Goal: Task Accomplishment & Management: Complete application form

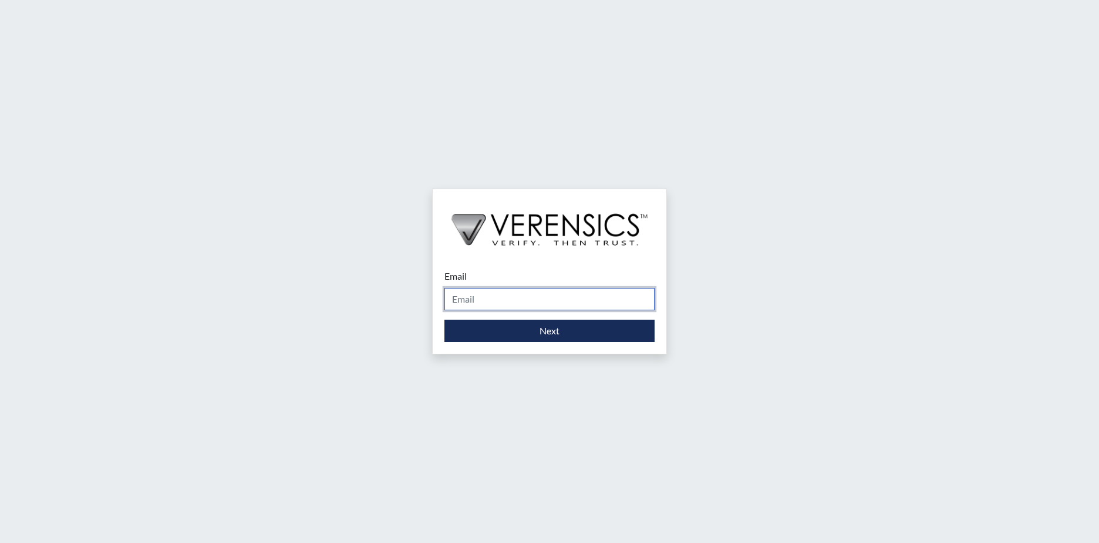
click at [533, 298] on input "Email" at bounding box center [550, 299] width 210 height 22
type input "[PERSON_NAME][EMAIL_ADDRESS][PERSON_NAME][DOMAIN_NAME]"
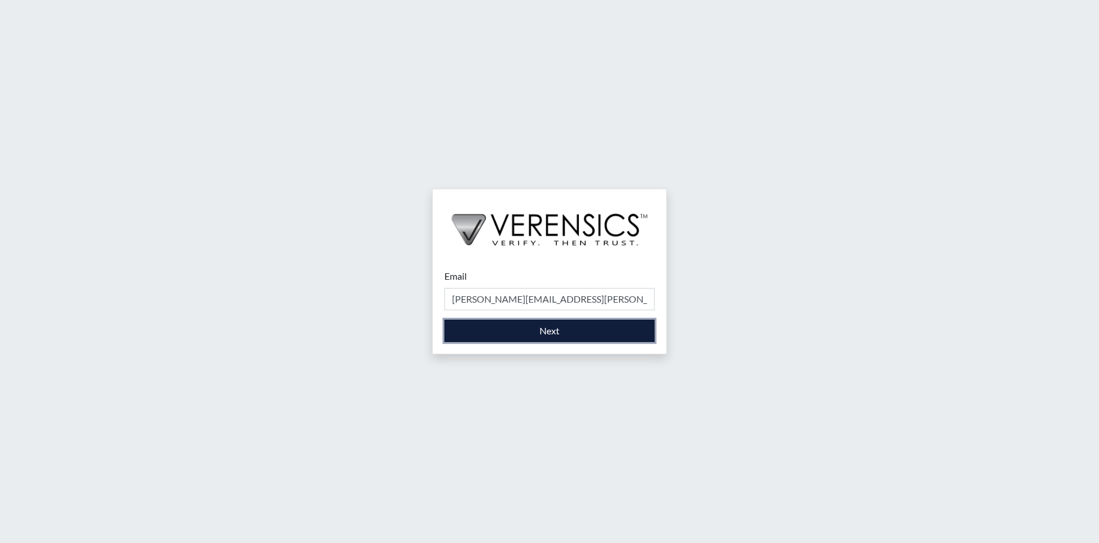
click at [542, 336] on button "Next" at bounding box center [550, 331] width 210 height 22
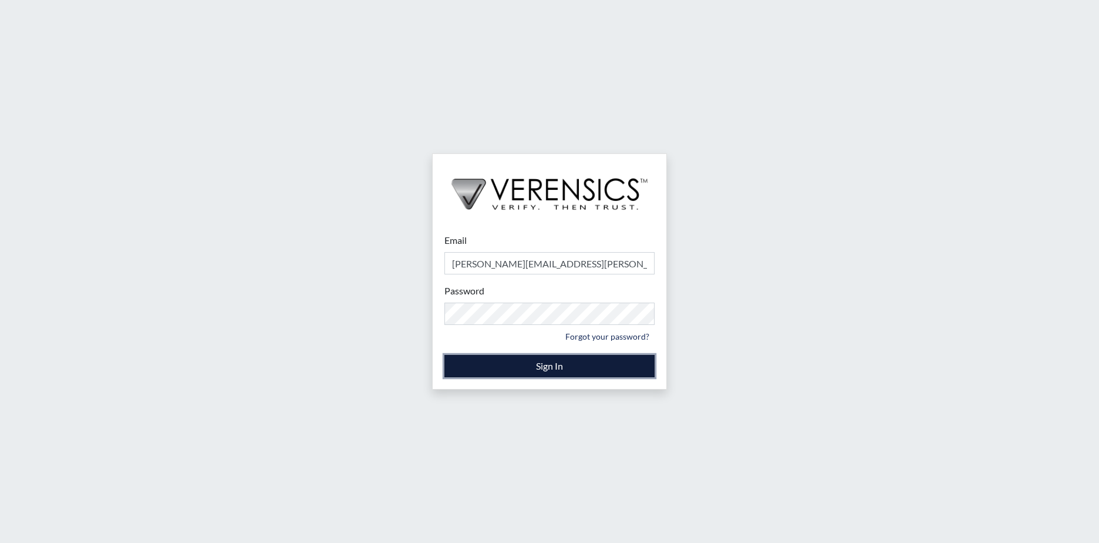
click at [610, 372] on button "Sign In" at bounding box center [550, 366] width 210 height 22
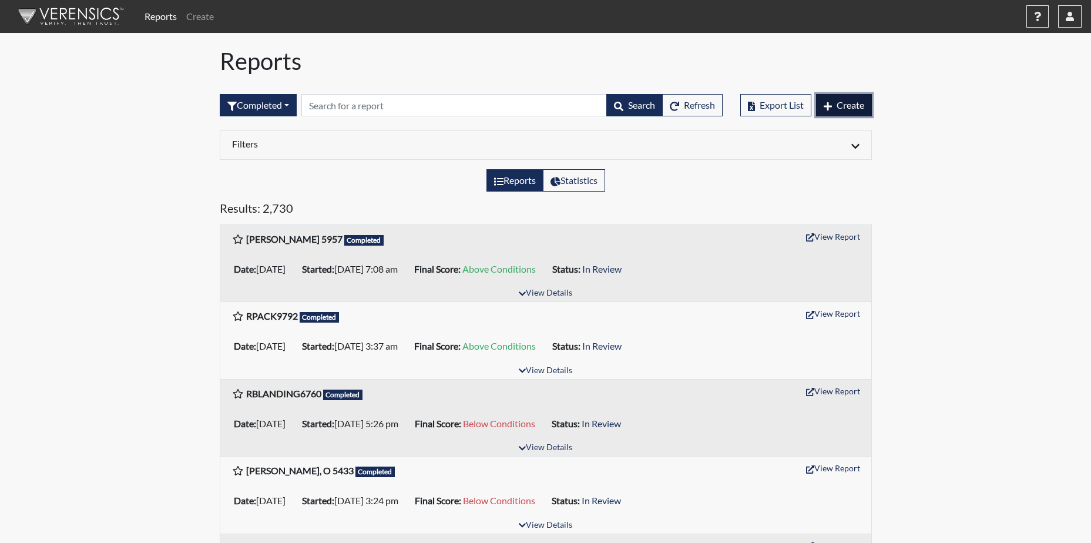
click at [841, 105] on span "Create" at bounding box center [850, 104] width 28 height 11
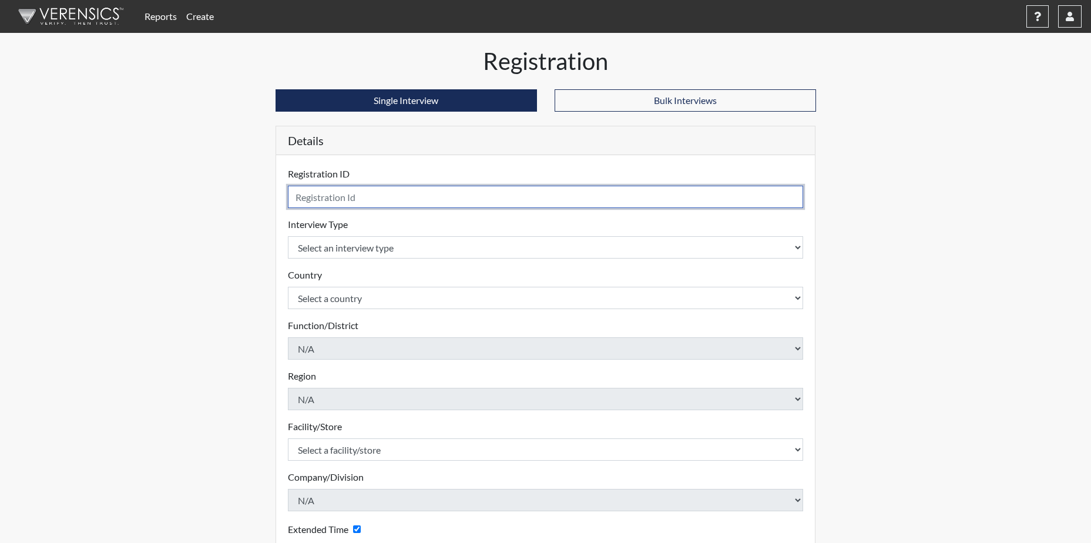
click at [409, 197] on input "text" at bounding box center [546, 197] width 516 height 22
type input "WMITCHELL6608"
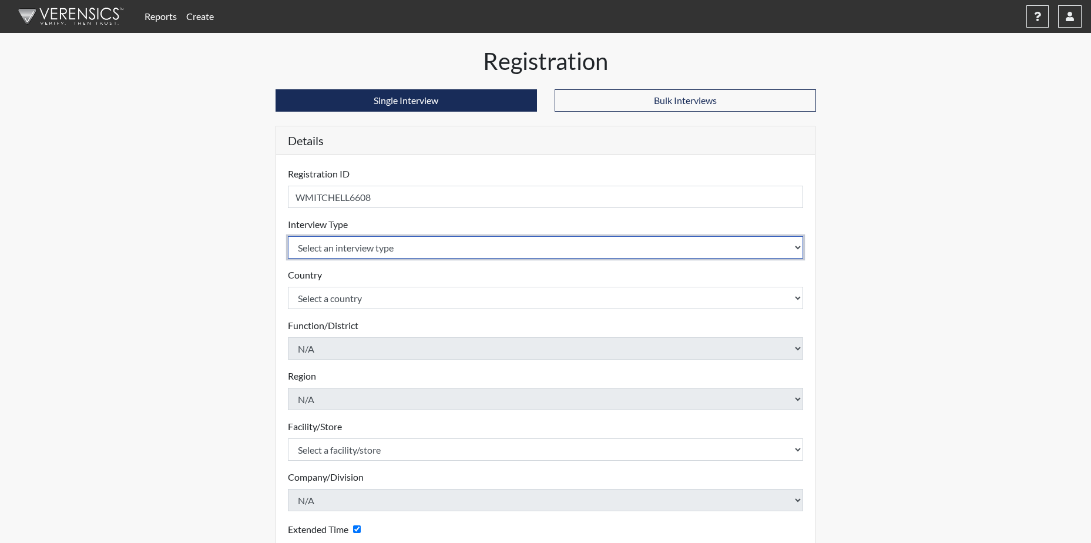
click at [786, 243] on select "Select an interview type Corrections Pre-Employment" at bounding box center [546, 247] width 516 height 22
click at [797, 246] on select "Select an interview type Corrections Pre-Employment" at bounding box center [546, 247] width 516 height 22
click at [796, 245] on select "Select an interview type Corrections Pre-Employment" at bounding box center [546, 247] width 516 height 22
select select "ff733e93-e1bf-11ea-9c9f-0eff0cf7eb8f"
click at [288, 236] on select "Select an interview type Corrections Pre-Employment" at bounding box center [546, 247] width 516 height 22
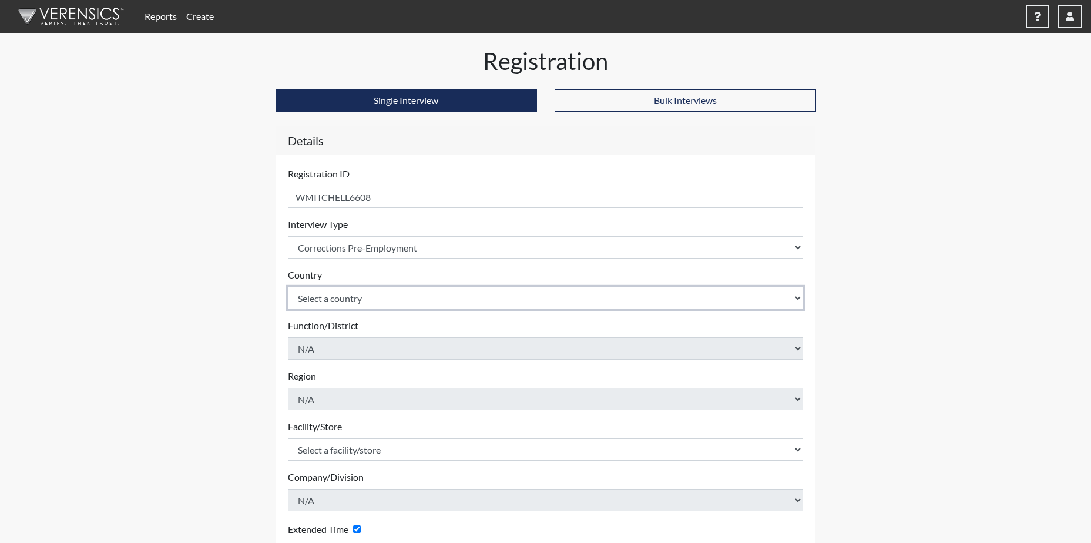
click at [379, 297] on select "Select a country [GEOGRAPHIC_DATA] [GEOGRAPHIC_DATA]" at bounding box center [546, 298] width 516 height 22
select select "united-states-of-[GEOGRAPHIC_DATA]"
click at [288, 287] on select "Select a country [GEOGRAPHIC_DATA] [GEOGRAPHIC_DATA]" at bounding box center [546, 298] width 516 height 22
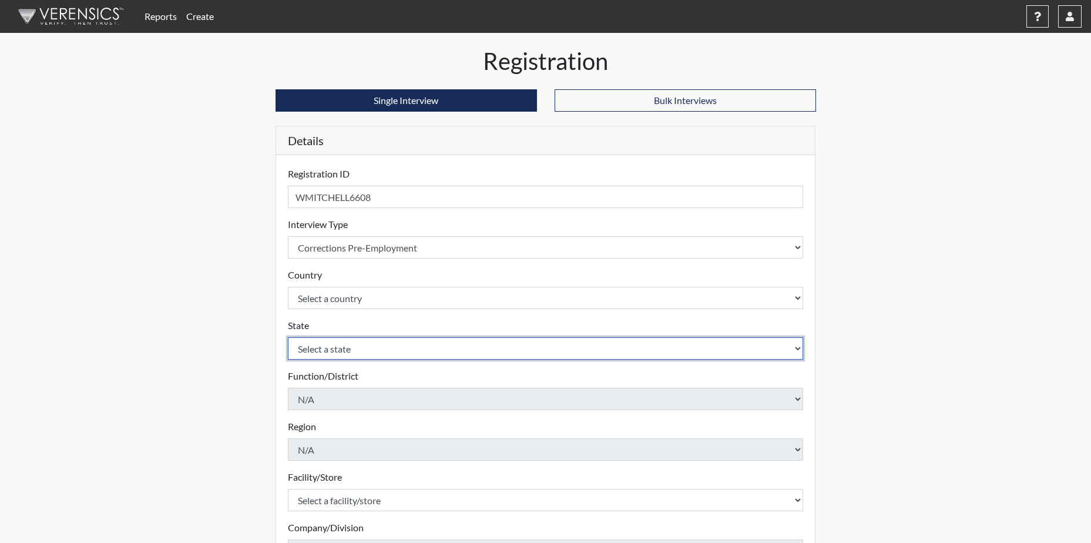
click at [796, 345] on select "Select a state [US_STATE] [US_STATE] [US_STATE] [US_STATE] [US_STATE] [US_STATE…" at bounding box center [546, 348] width 516 height 22
select select "SC"
click at [288, 337] on select "Select a state [US_STATE] [US_STATE] [US_STATE] [US_STATE] [US_STATE] [US_STATE…" at bounding box center [546, 348] width 516 height 22
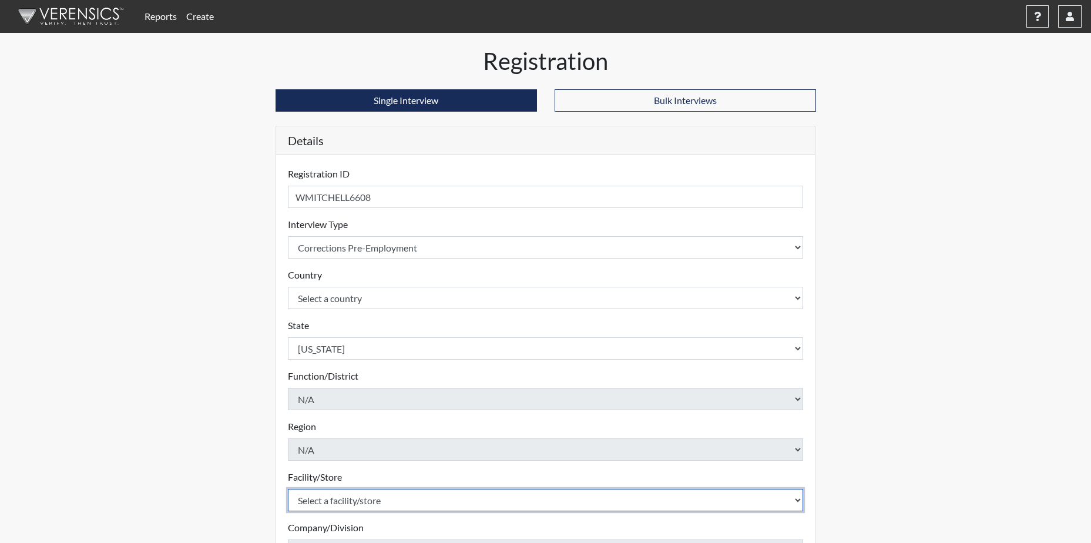
click at [374, 503] on select "Select a facility/store [GEOGRAPHIC_DATA] CI Broad River CI [PERSON_NAME] CI Di…" at bounding box center [546, 500] width 516 height 22
select select "190798da-940c-4a61-8975-3d1dce88d2fe"
click at [288, 489] on select "Select a facility/store [GEOGRAPHIC_DATA] CI Broad River CI [PERSON_NAME] CI Di…" at bounding box center [546, 500] width 516 height 22
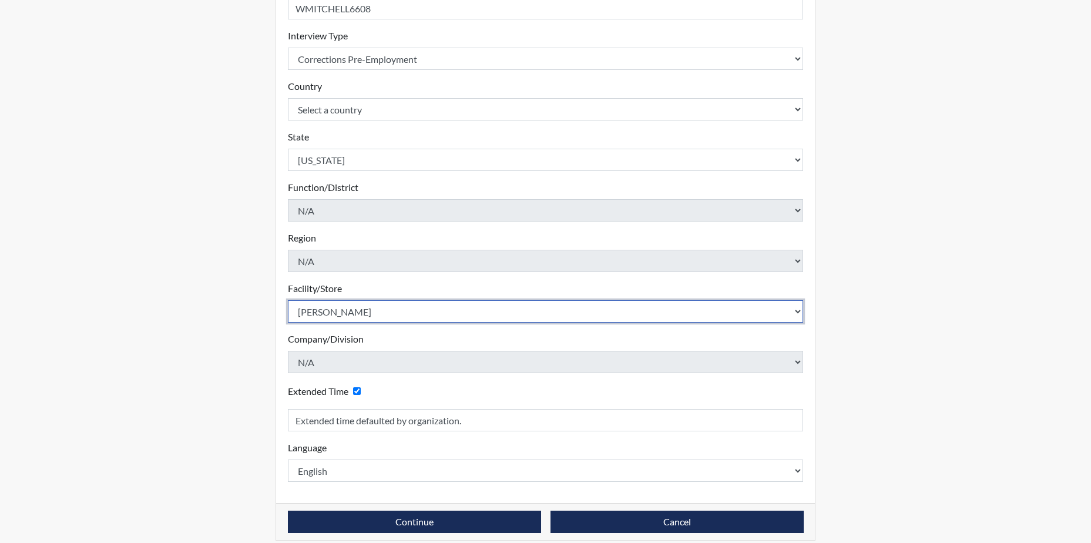
scroll to position [200, 0]
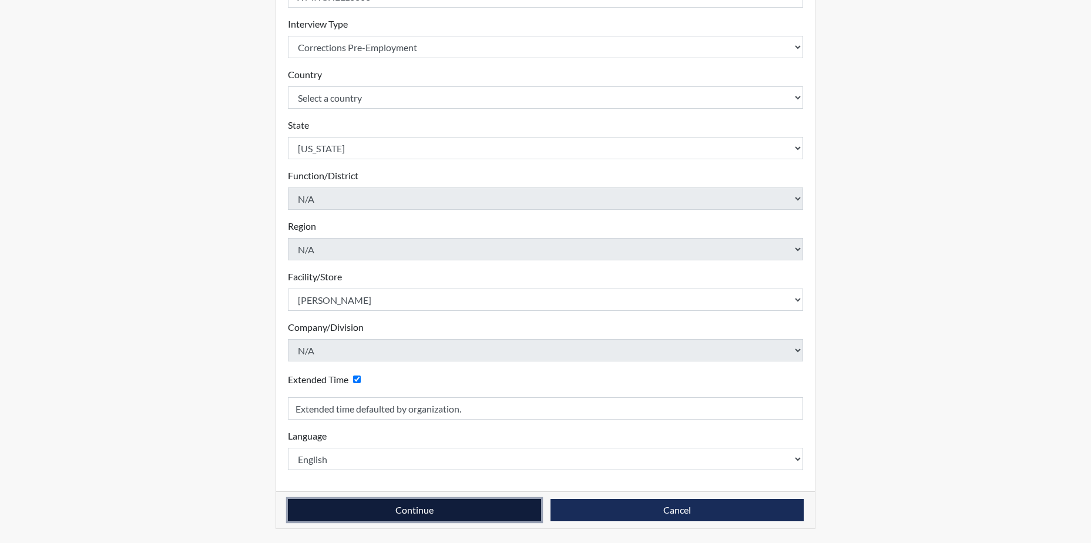
click at [472, 512] on button "Continue" at bounding box center [414, 510] width 253 height 22
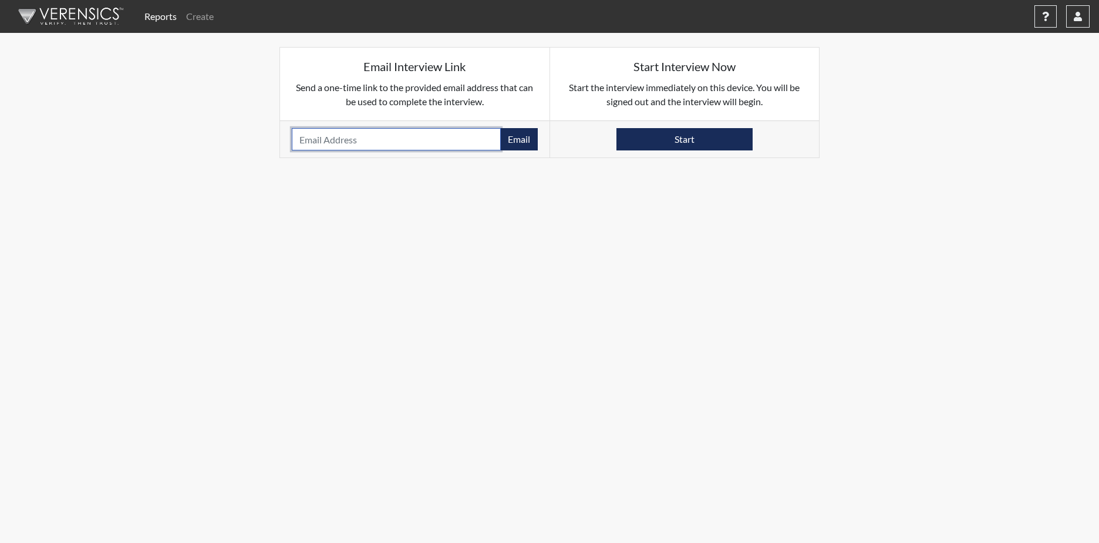
click at [375, 145] on input "email" at bounding box center [396, 139] width 209 height 22
type input "W"
drag, startPoint x: 310, startPoint y: 140, endPoint x: 389, endPoint y: 139, distance: 79.9
click at [389, 139] on input "WILLIAMJOSEPH189@GMAIL.COM" at bounding box center [396, 139] width 209 height 22
drag, startPoint x: 384, startPoint y: 139, endPoint x: 491, endPoint y: 140, distance: 106.9
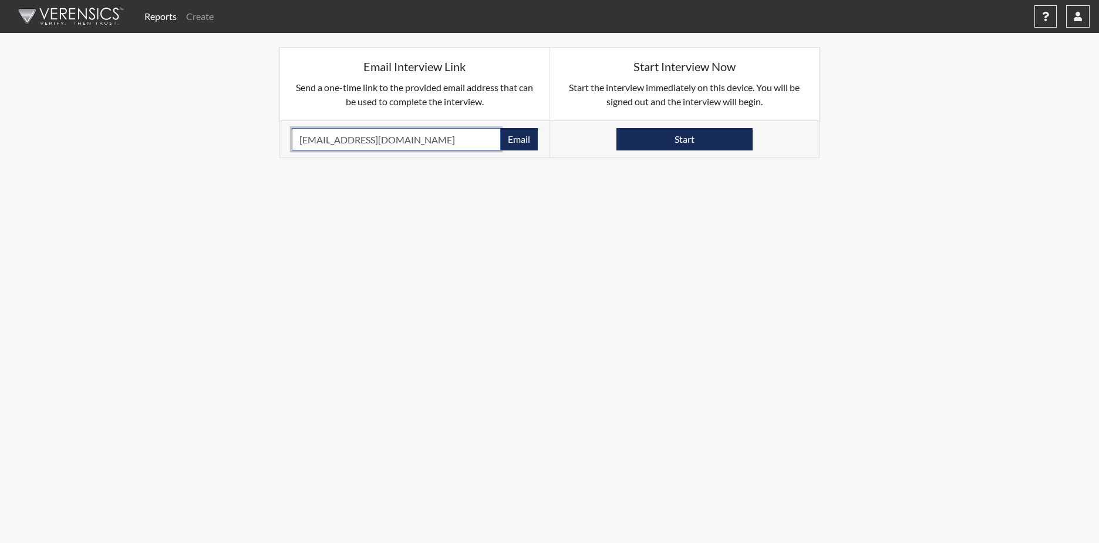
click at [491, 140] on input "Williamjoseph189@GMAIL.COM" at bounding box center [396, 139] width 209 height 22
type input "[EMAIL_ADDRESS][DOMAIN_NAME]"
click at [520, 142] on button "Email" at bounding box center [519, 139] width 38 height 22
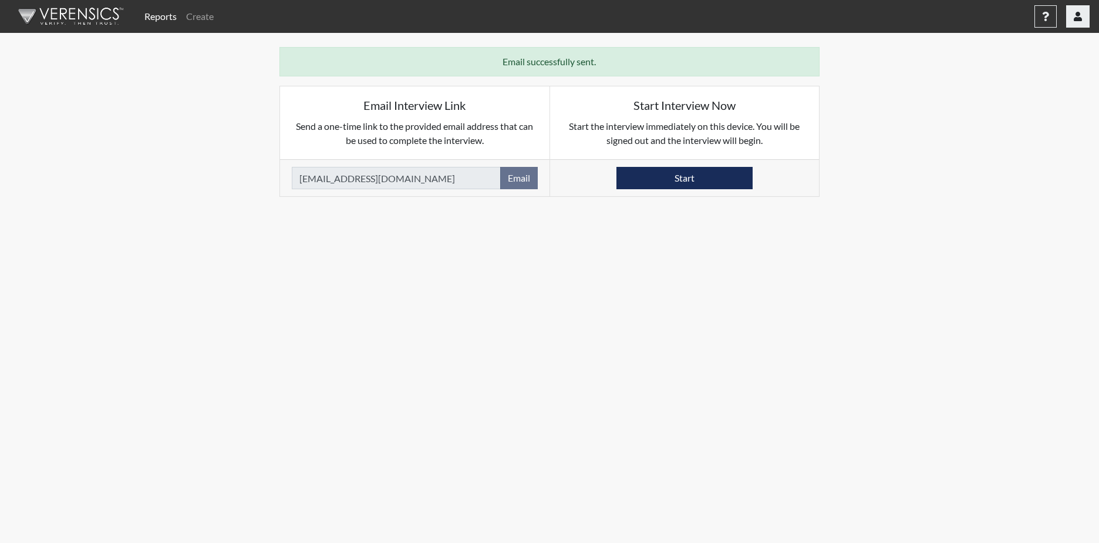
click at [1075, 13] on icon "button" at bounding box center [1078, 16] width 8 height 9
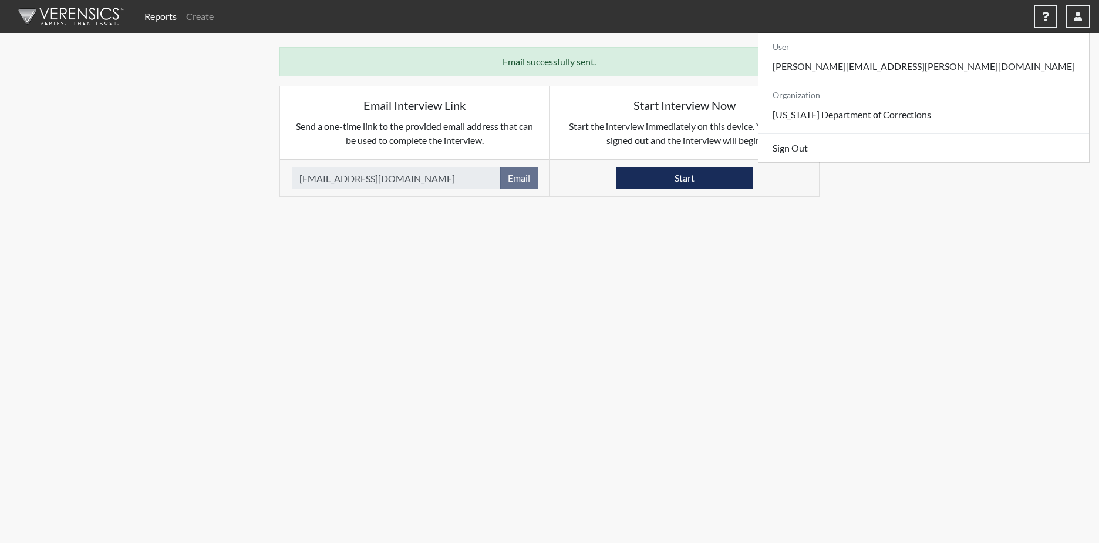
click at [886, 123] on div "Reports Create Help Center × Verensics Best Practices How to successfully use t…" at bounding box center [549, 98] width 1099 height 197
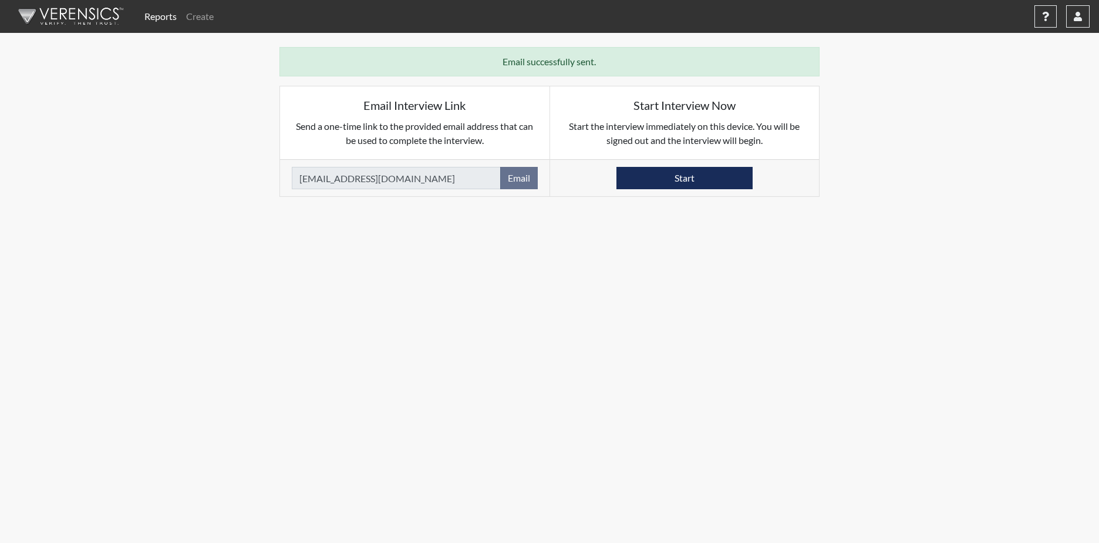
click at [417, 127] on p "Send a one-time link to the provided email address that can be used to complete…" at bounding box center [415, 133] width 246 height 28
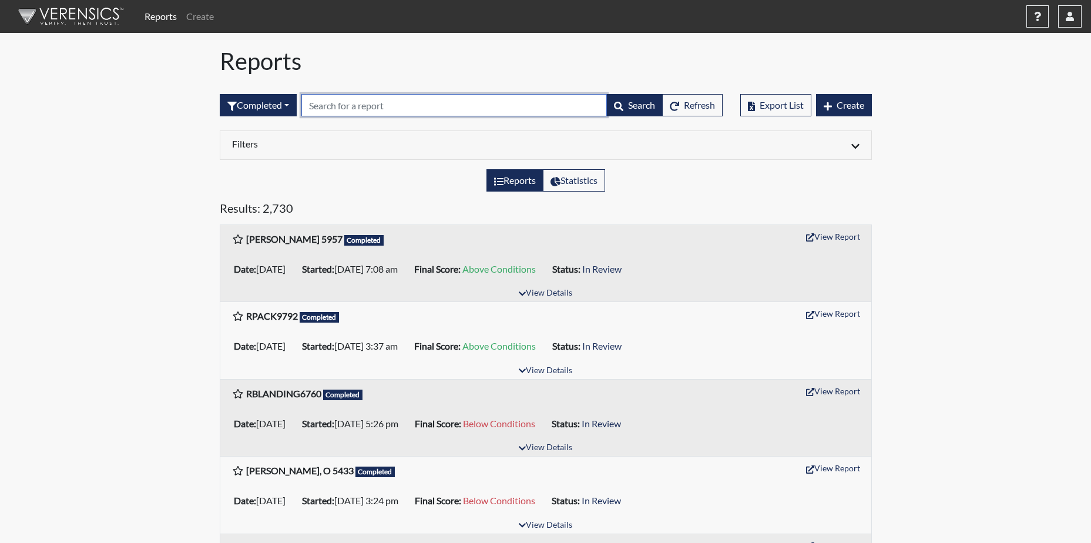
click at [331, 106] on input "text" at bounding box center [453, 105] width 305 height 22
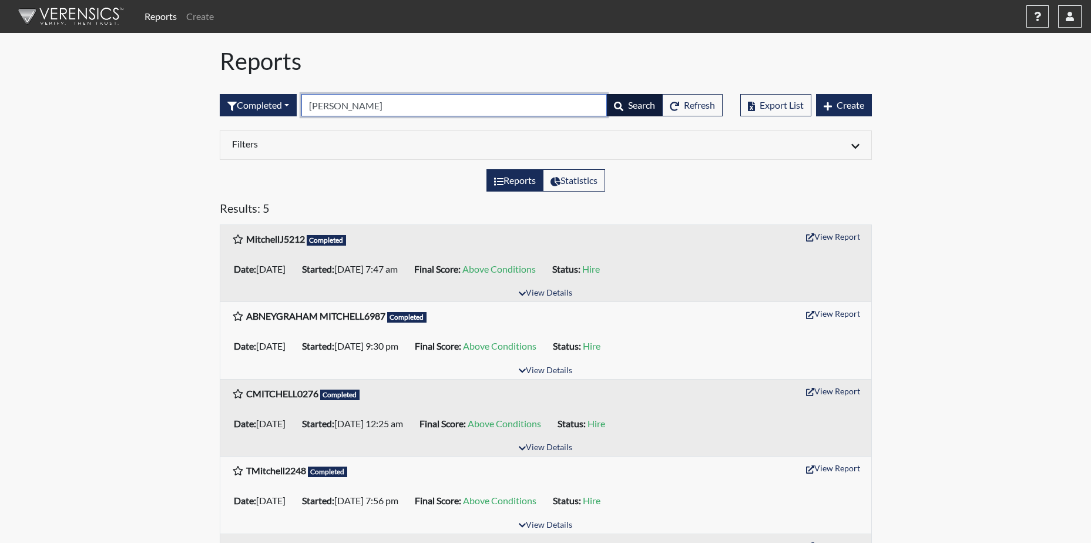
type input "mitchell"
click at [634, 102] on span "Search" at bounding box center [641, 104] width 27 height 11
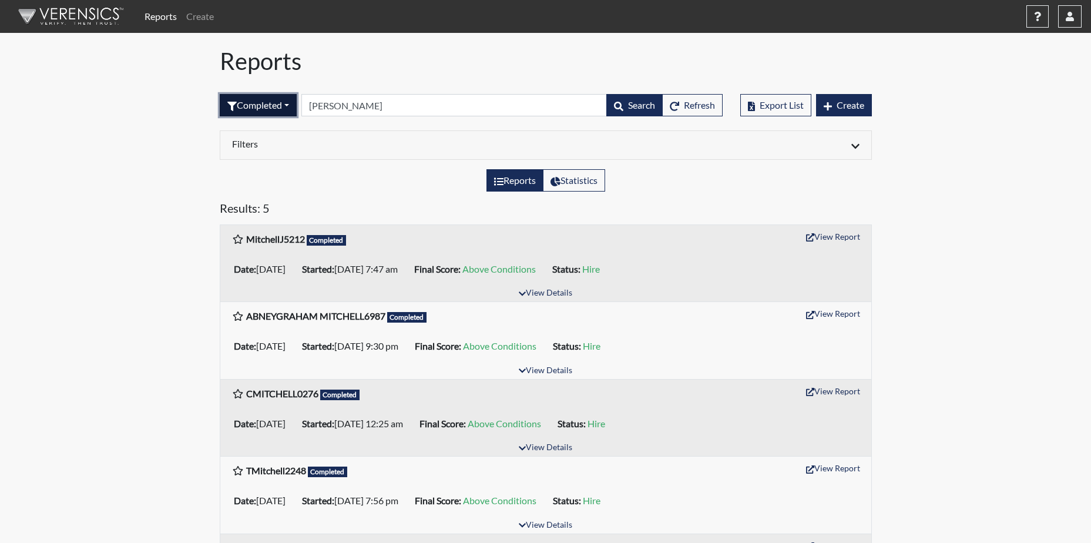
click at [274, 103] on button "Completed" at bounding box center [258, 105] width 77 height 22
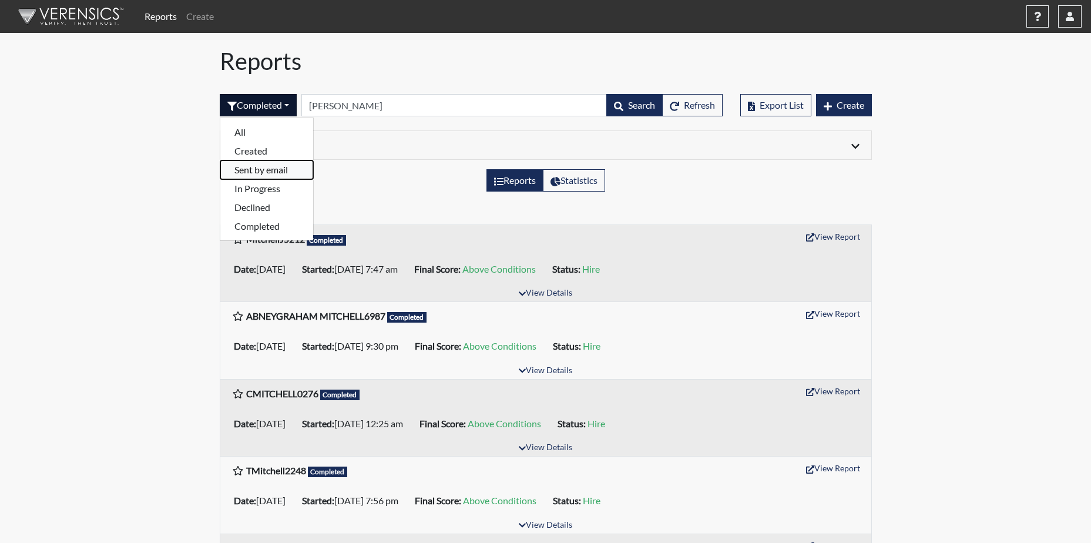
click at [271, 169] on button "Sent by email" at bounding box center [266, 169] width 93 height 19
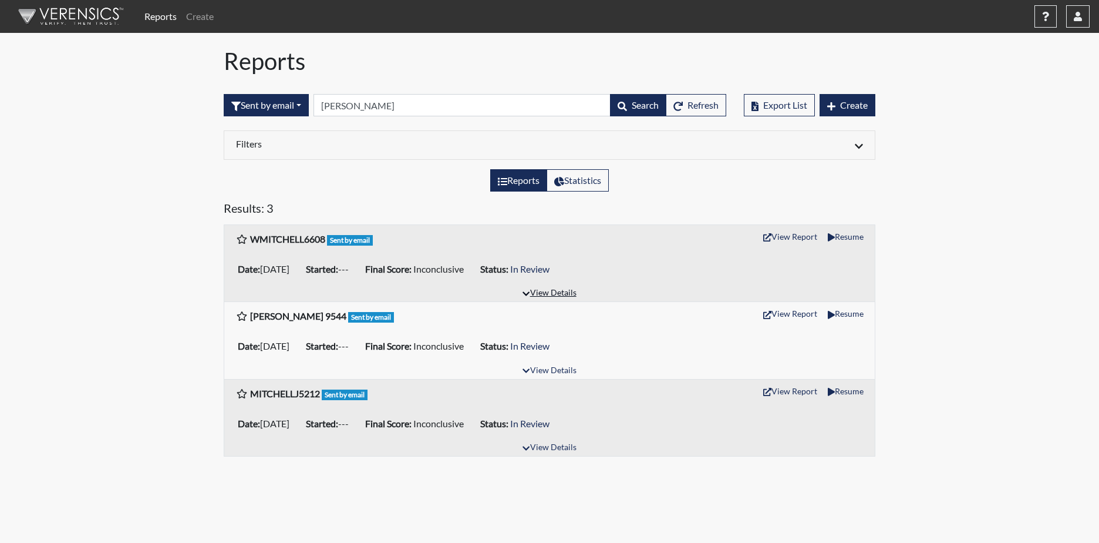
click at [552, 295] on button "View Details" at bounding box center [549, 293] width 64 height 16
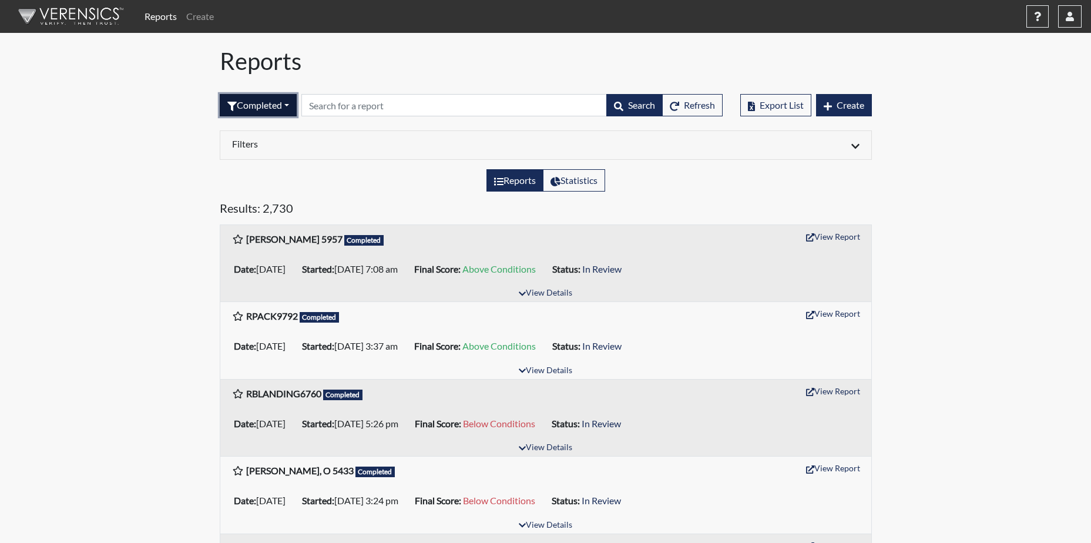
click at [271, 102] on button "Completed" at bounding box center [258, 105] width 77 height 22
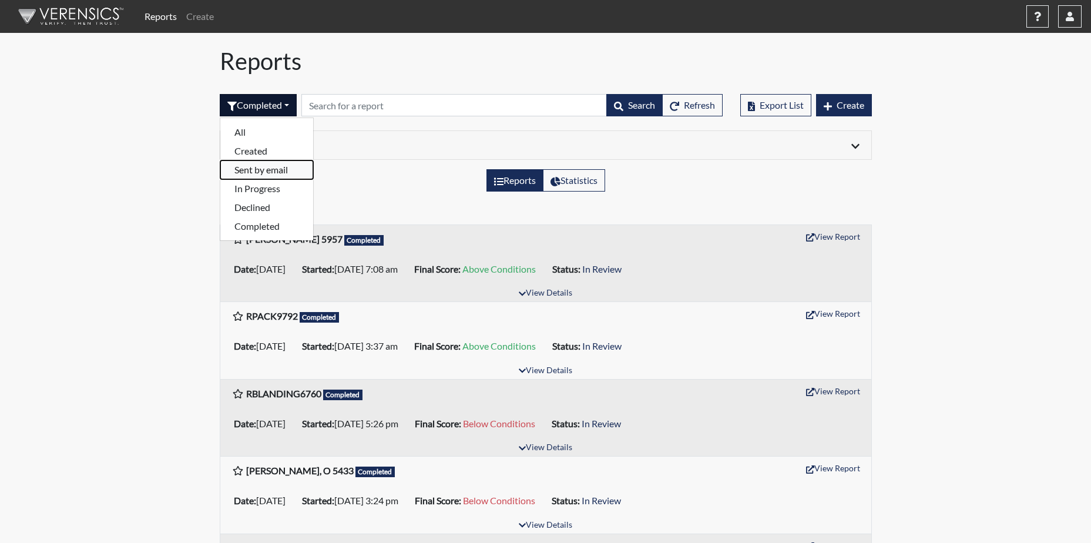
click at [263, 173] on button "Sent by email" at bounding box center [266, 169] width 93 height 19
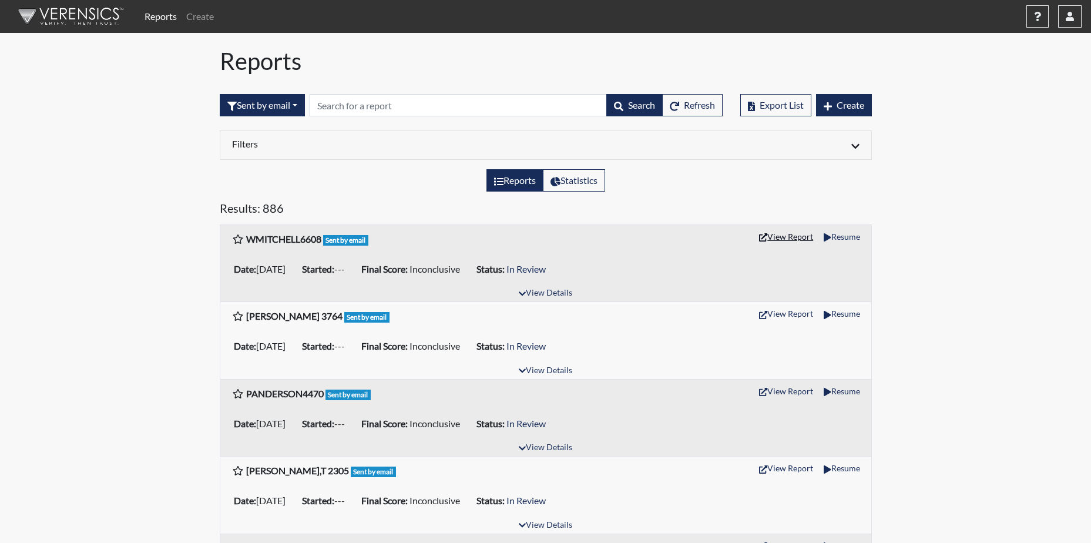
click at [791, 237] on button "View Report" at bounding box center [786, 236] width 65 height 18
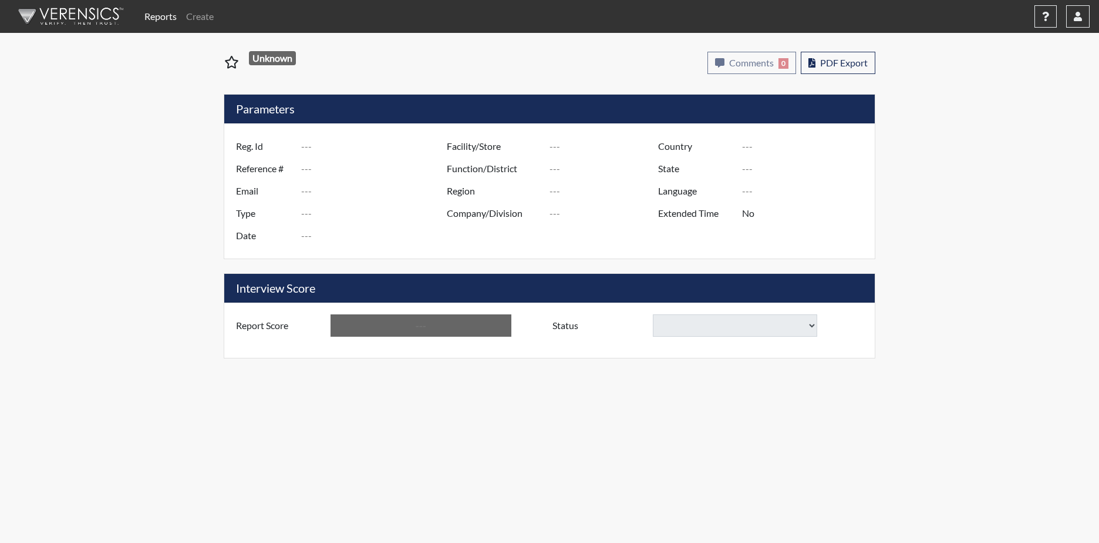
type input "WMITCHELL6608"
type input "50889"
type input "[EMAIL_ADDRESS][DOMAIN_NAME]"
type input "Corrections Pre-Employment"
type input "[DATE]"
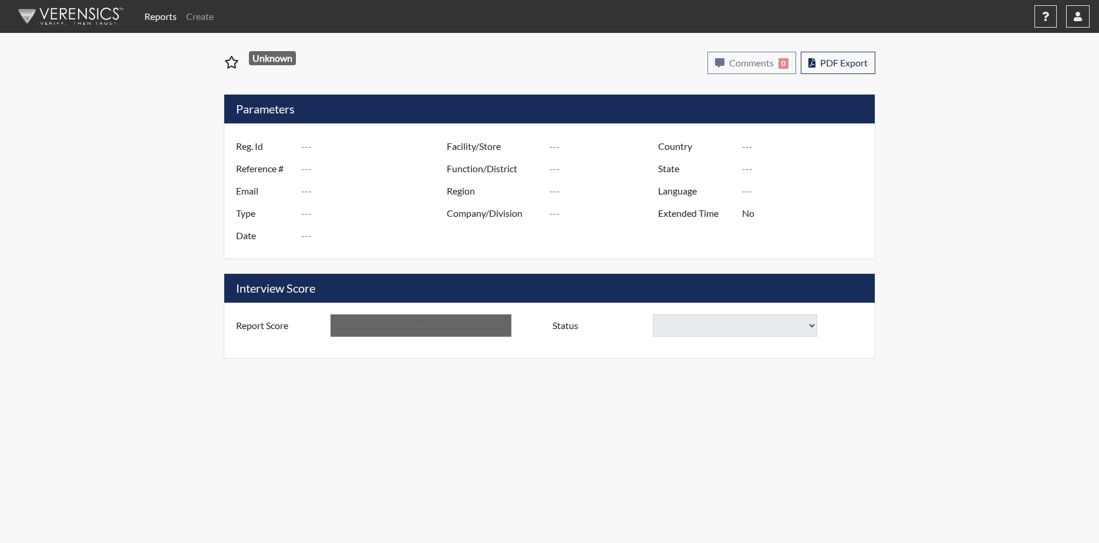
type input "[PERSON_NAME]"
type input "[GEOGRAPHIC_DATA]"
type input "[US_STATE]"
type input "English"
type input "Yes"
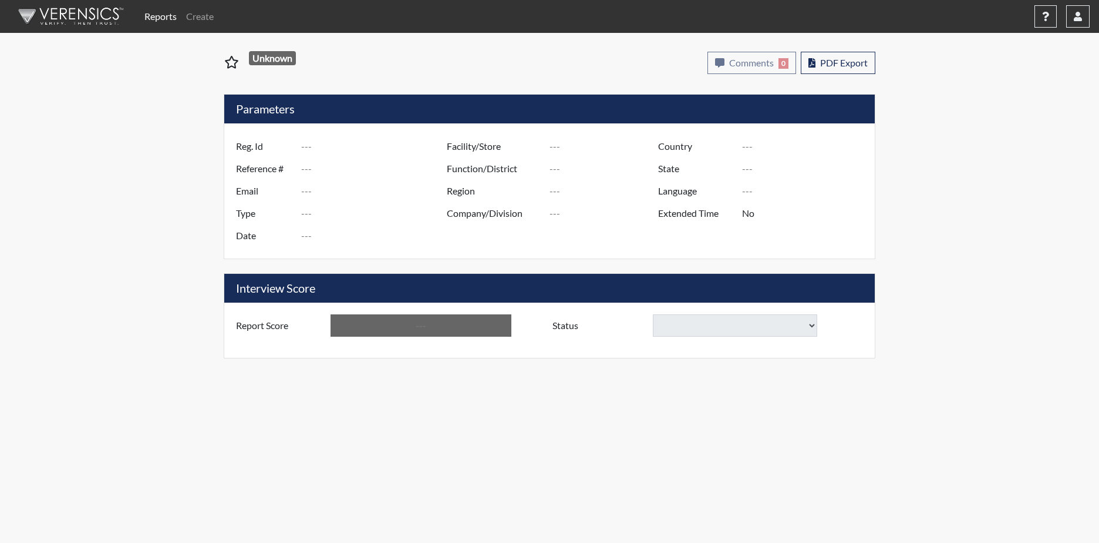
type input "Inconclusive"
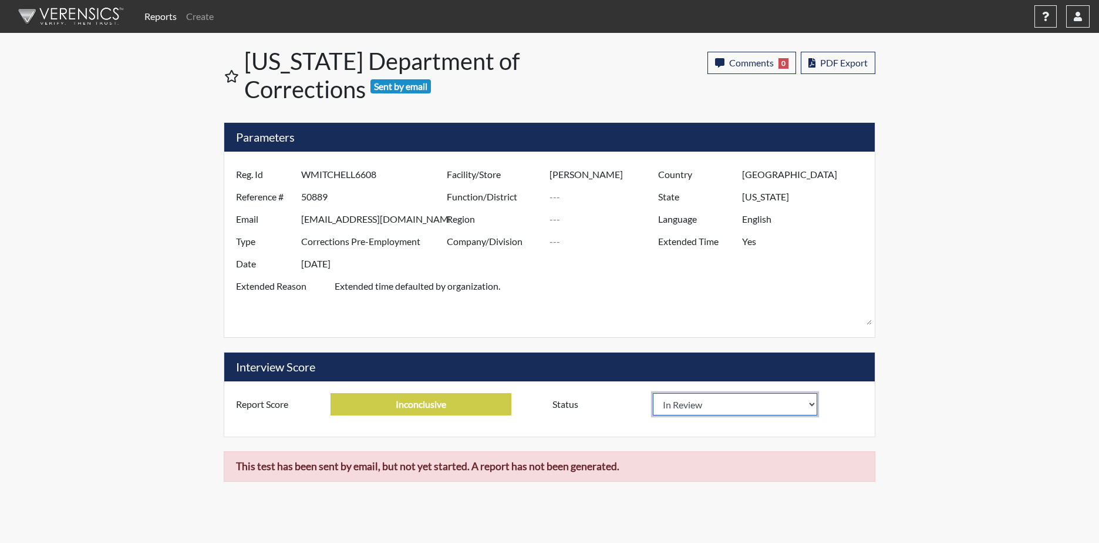
click at [815, 403] on select "In Review Hire Decline" at bounding box center [735, 404] width 164 height 22
click at [432, 91] on span "Sent by email" at bounding box center [401, 86] width 61 height 14
click at [203, 16] on link "Create" at bounding box center [199, 16] width 37 height 23
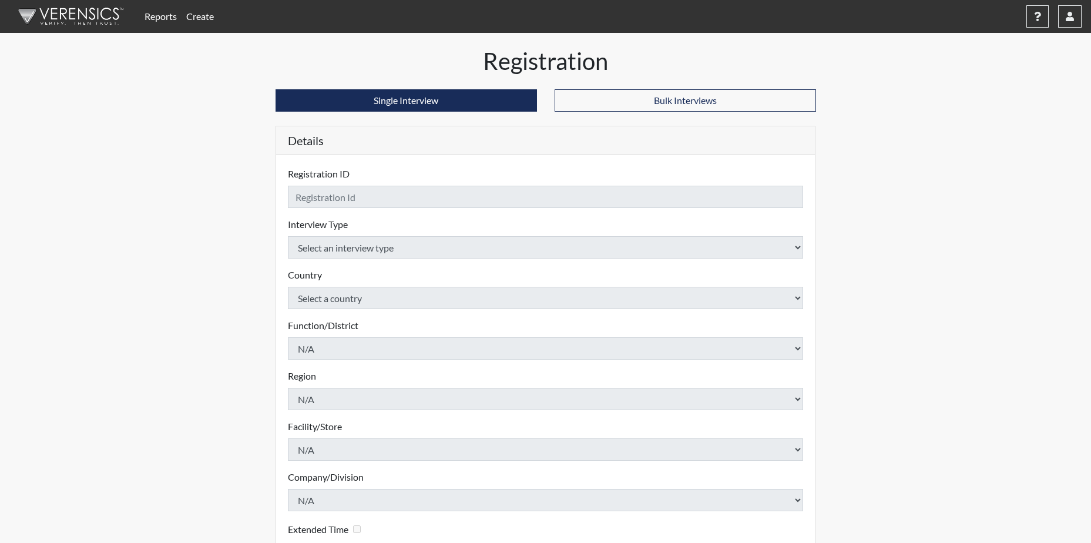
checkbox input "true"
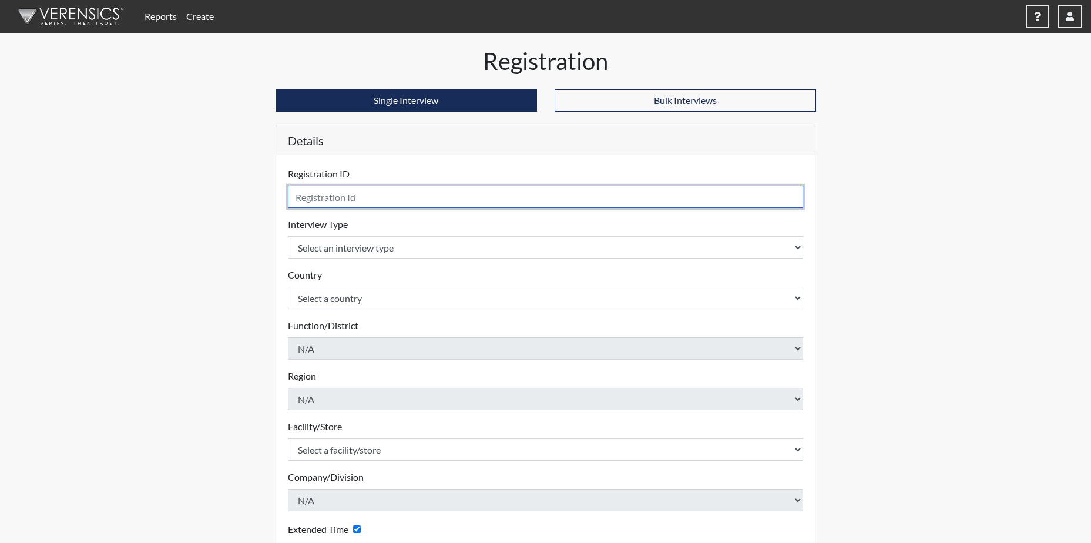
click at [360, 200] on input "text" at bounding box center [546, 197] width 516 height 22
drag, startPoint x: 362, startPoint y: 200, endPoint x: 345, endPoint y: 197, distance: 17.3
click at [345, 197] on input "text" at bounding box center [546, 197] width 516 height 22
type input "WMITCHELL6608"
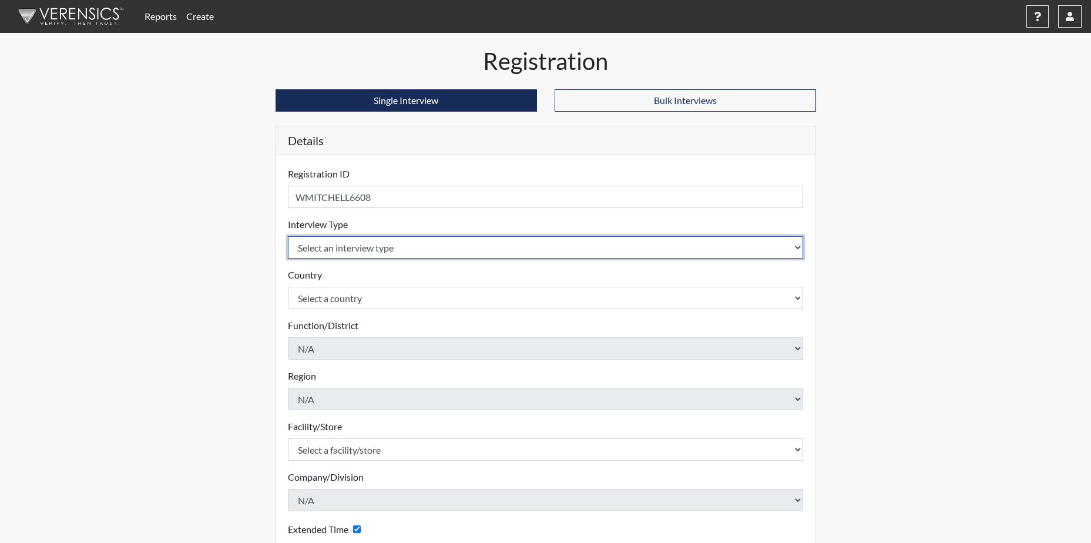
click at [796, 246] on select "Select an interview type Corrections Pre-Employment" at bounding box center [546, 247] width 516 height 22
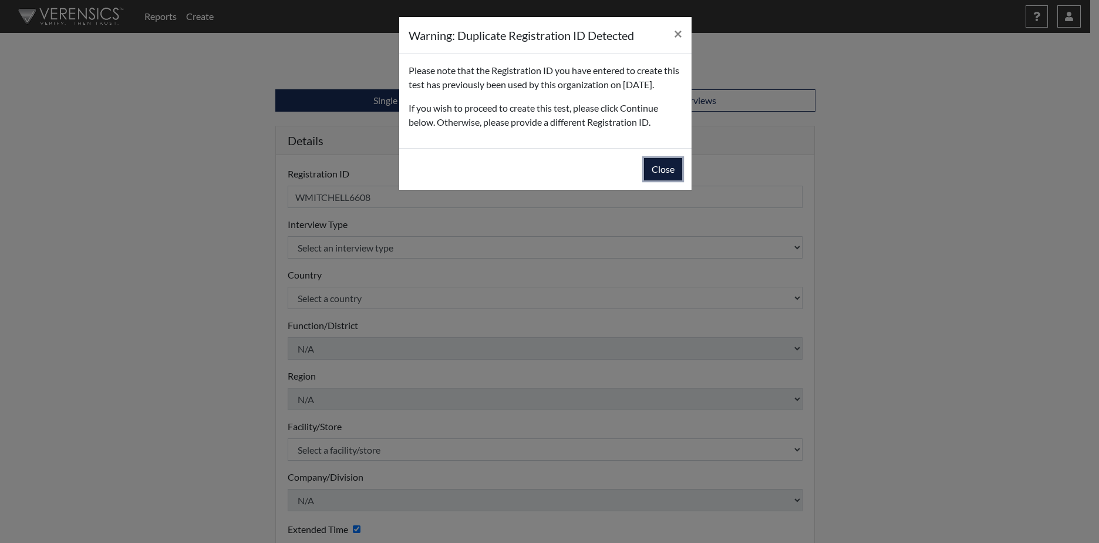
click at [677, 180] on button "Close" at bounding box center [663, 169] width 38 height 22
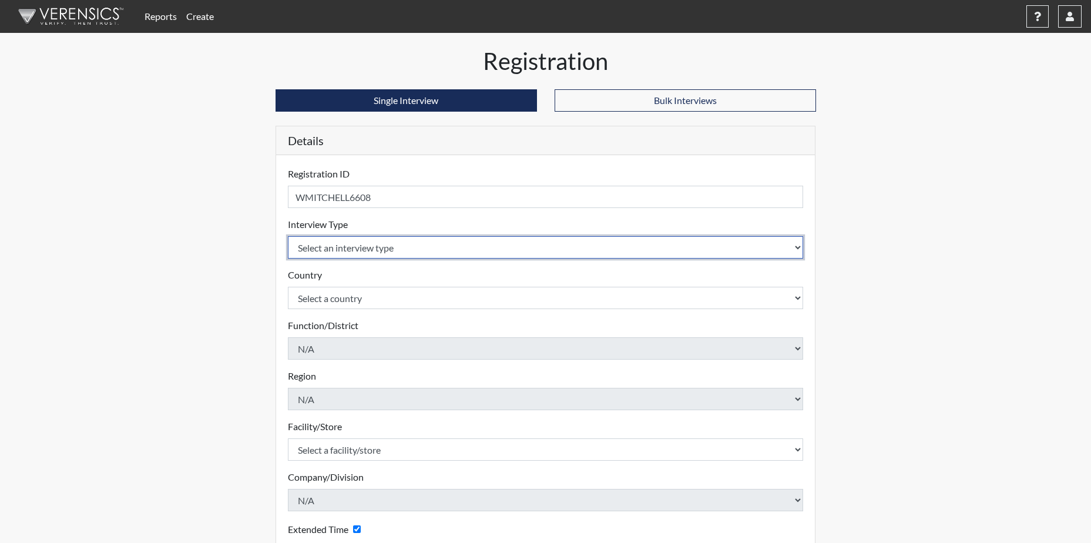
click at [391, 246] on select "Select an interview type Corrections Pre-Employment" at bounding box center [546, 247] width 516 height 22
select select "ff733e93-e1bf-11ea-9c9f-0eff0cf7eb8f"
click at [288, 236] on select "Select an interview type Corrections Pre-Employment" at bounding box center [546, 247] width 516 height 22
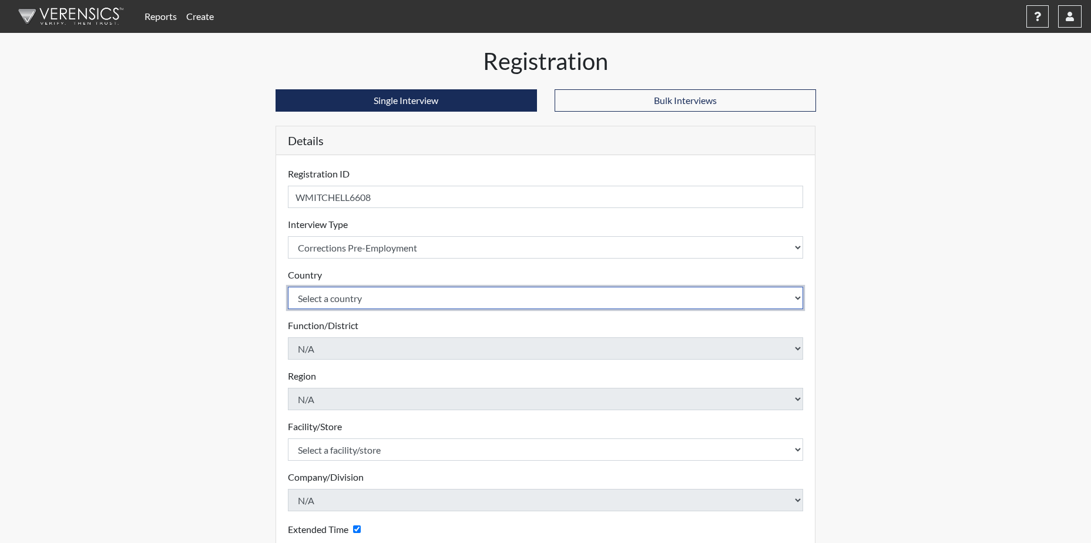
click at [366, 300] on select "Select a country [GEOGRAPHIC_DATA] [GEOGRAPHIC_DATA]" at bounding box center [546, 298] width 516 height 22
select select "united-states-of-[GEOGRAPHIC_DATA]"
click at [288, 287] on select "Select a country [GEOGRAPHIC_DATA] [GEOGRAPHIC_DATA]" at bounding box center [546, 298] width 516 height 22
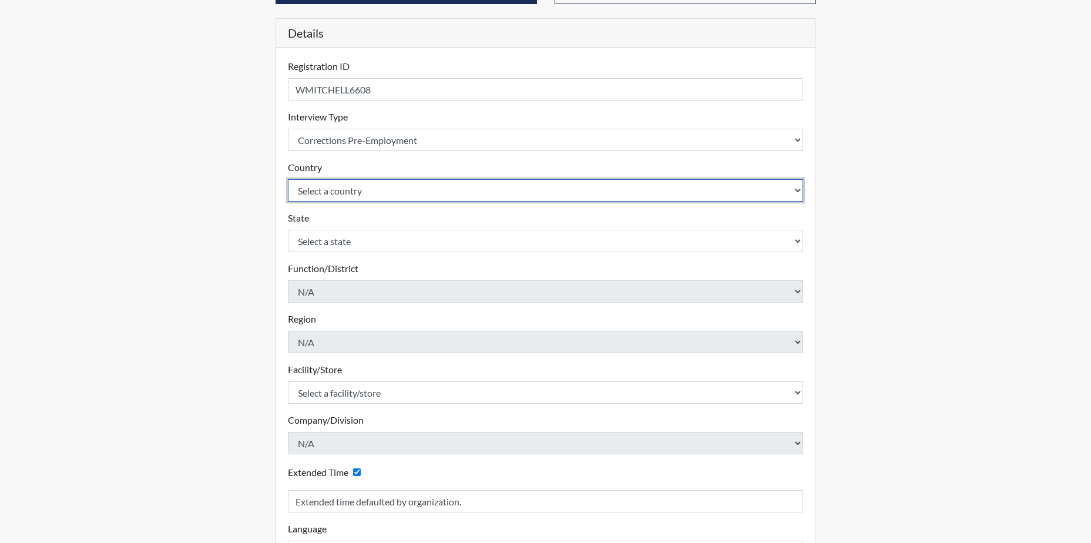
scroll to position [117, 0]
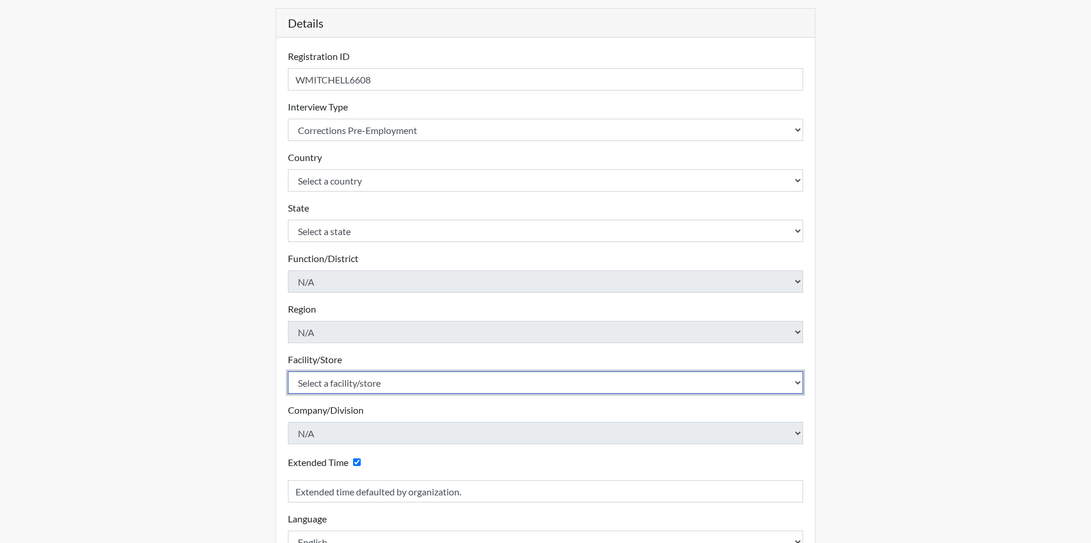
click at [375, 381] on select "Select a facility/store [GEOGRAPHIC_DATA] CI Broad River CI [PERSON_NAME] CI Di…" at bounding box center [546, 382] width 516 height 22
select select "190798da-940c-4a61-8975-3d1dce88d2fe"
click at [288, 371] on select "Select a facility/store [GEOGRAPHIC_DATA] CI Broad River CI [PERSON_NAME] CI Di…" at bounding box center [546, 382] width 516 height 22
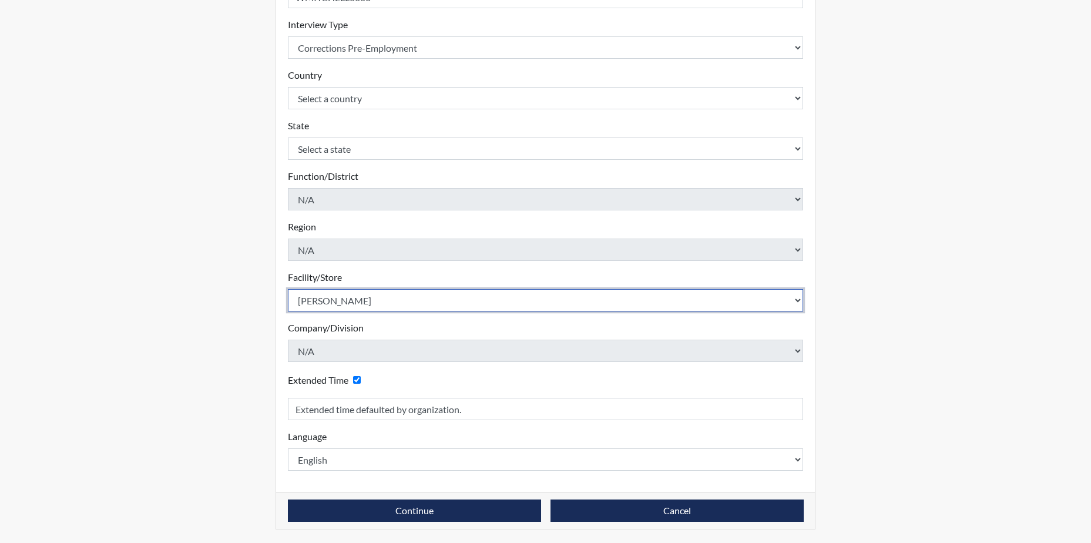
scroll to position [200, 0]
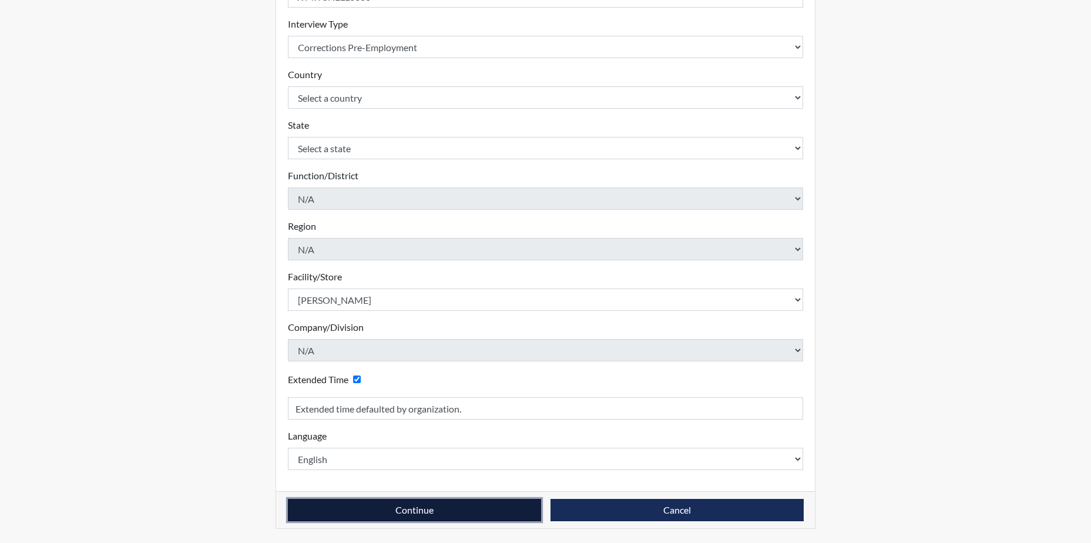
click at [410, 512] on button "Continue" at bounding box center [414, 510] width 253 height 22
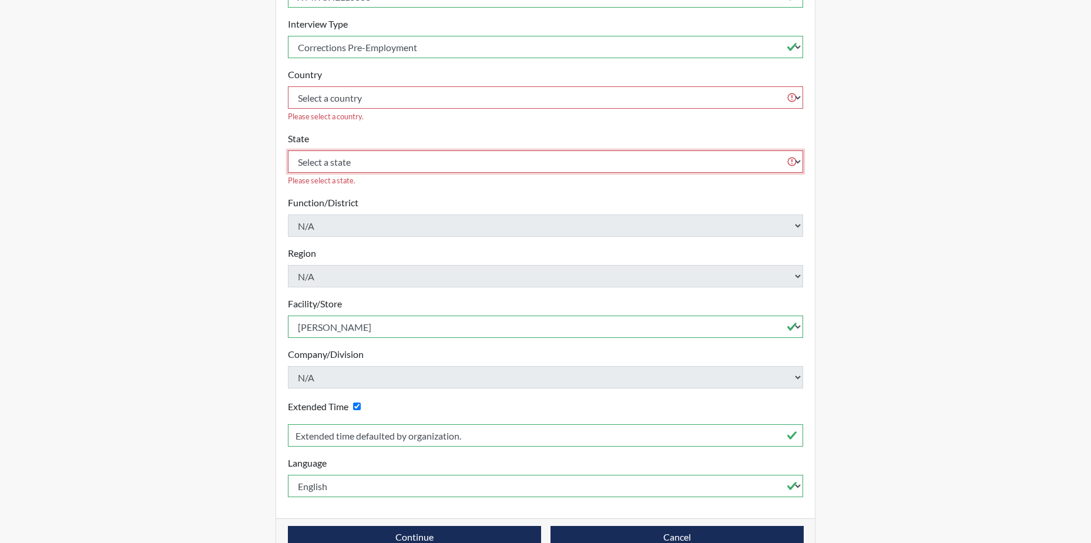
click at [476, 150] on select "Select a state [US_STATE] [US_STATE] [US_STATE] [US_STATE] [US_STATE] [US_STATE…" at bounding box center [546, 161] width 516 height 22
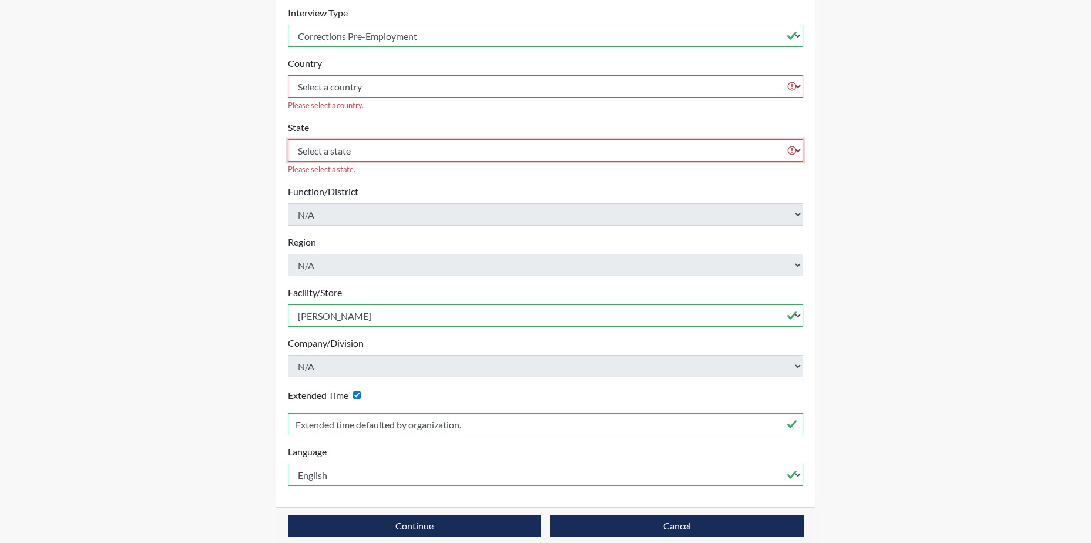
scroll to position [214, 0]
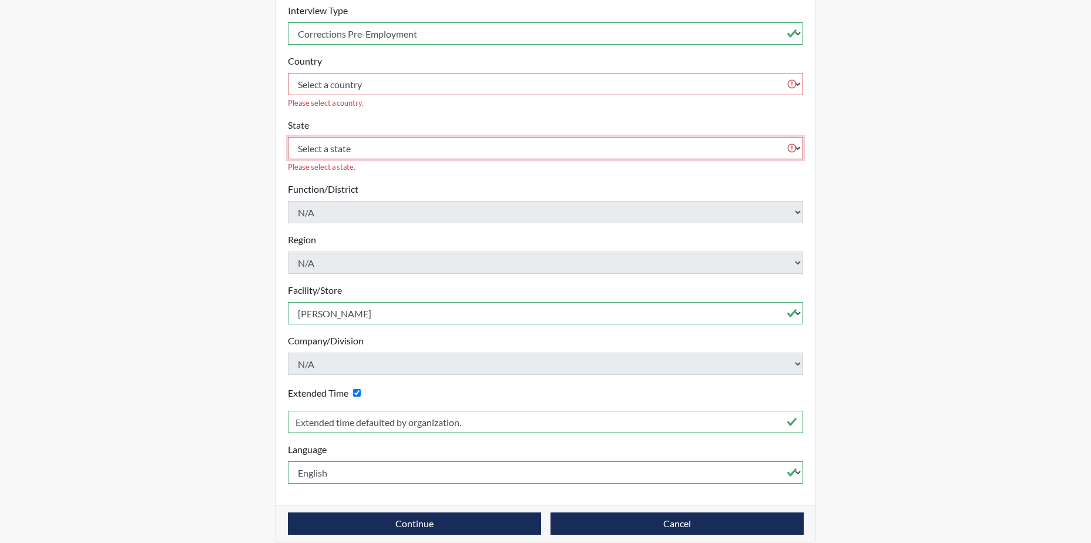
click at [417, 137] on select "Select a state [US_STATE] [US_STATE] [US_STATE] [US_STATE] [US_STATE] [US_STATE…" at bounding box center [546, 148] width 516 height 22
select select "SC"
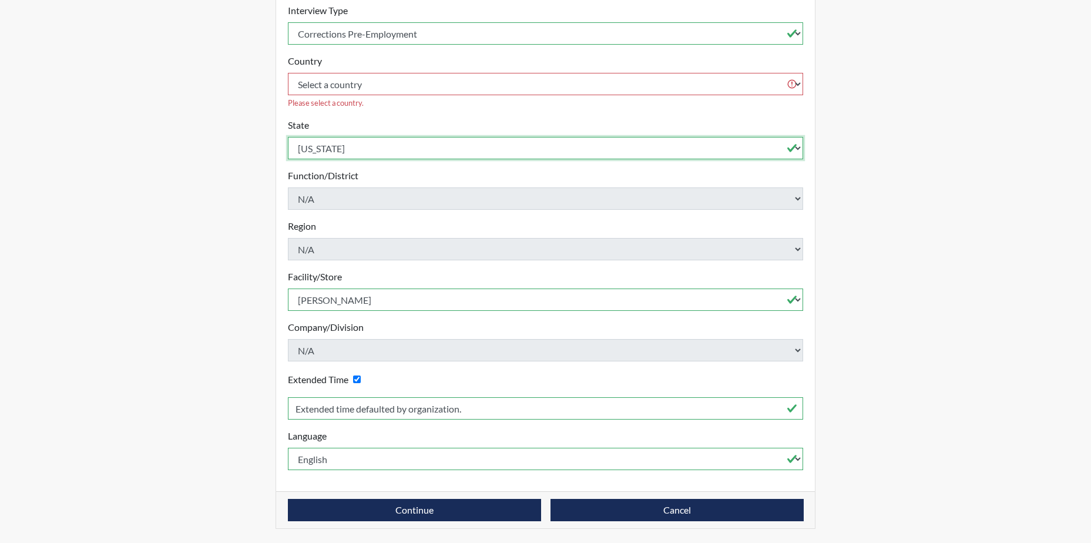
click at [288, 137] on select "Select a state [US_STATE] [US_STATE] [US_STATE] [US_STATE] [US_STATE] [US_STATE…" at bounding box center [546, 148] width 516 height 22
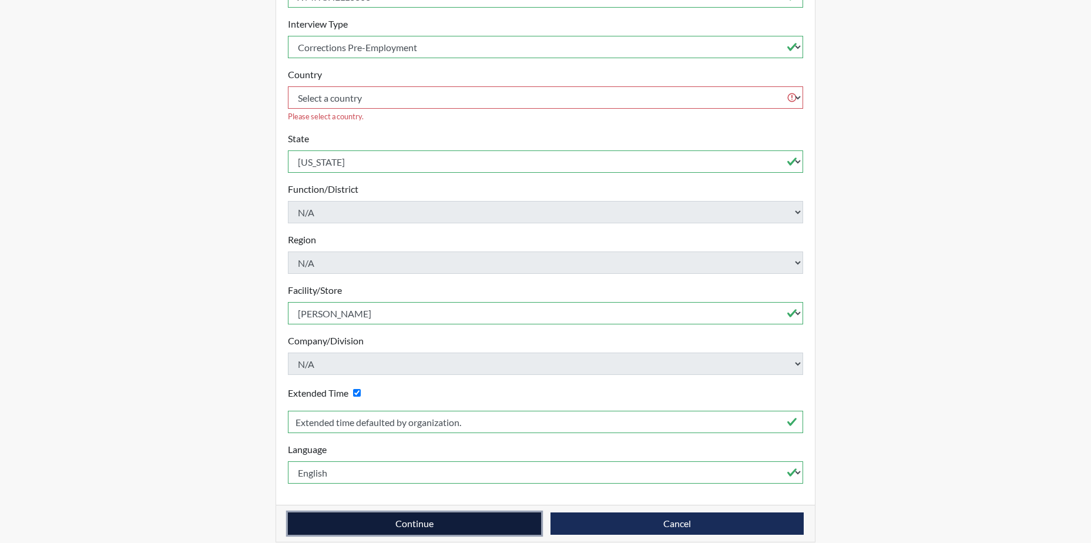
click at [480, 516] on button "Continue" at bounding box center [414, 523] width 253 height 22
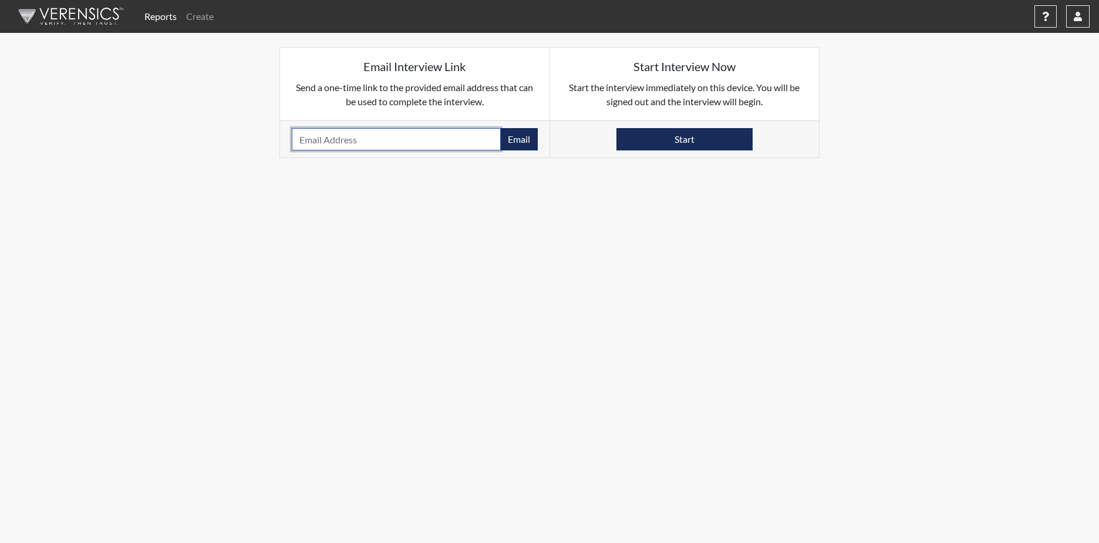
click at [376, 136] on input "email" at bounding box center [396, 139] width 209 height 22
type input "[EMAIL_ADDRESS][DOMAIN_NAME]"
click at [517, 137] on button "Email" at bounding box center [519, 139] width 38 height 22
